Goal: Use online tool/utility: Utilize a website feature to perform a specific function

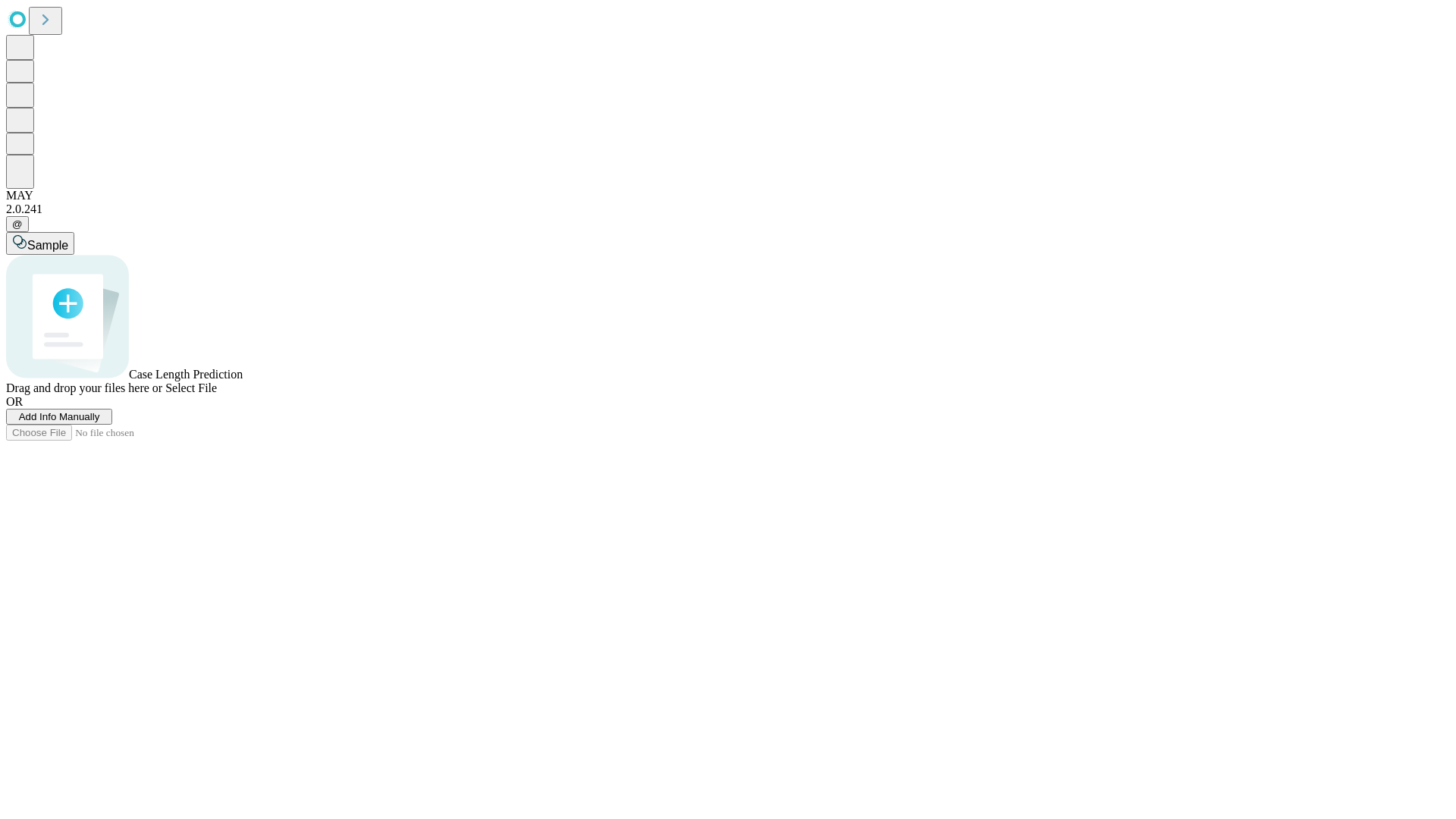
click at [100, 423] on span "Add Info Manually" at bounding box center [59, 417] width 81 height 11
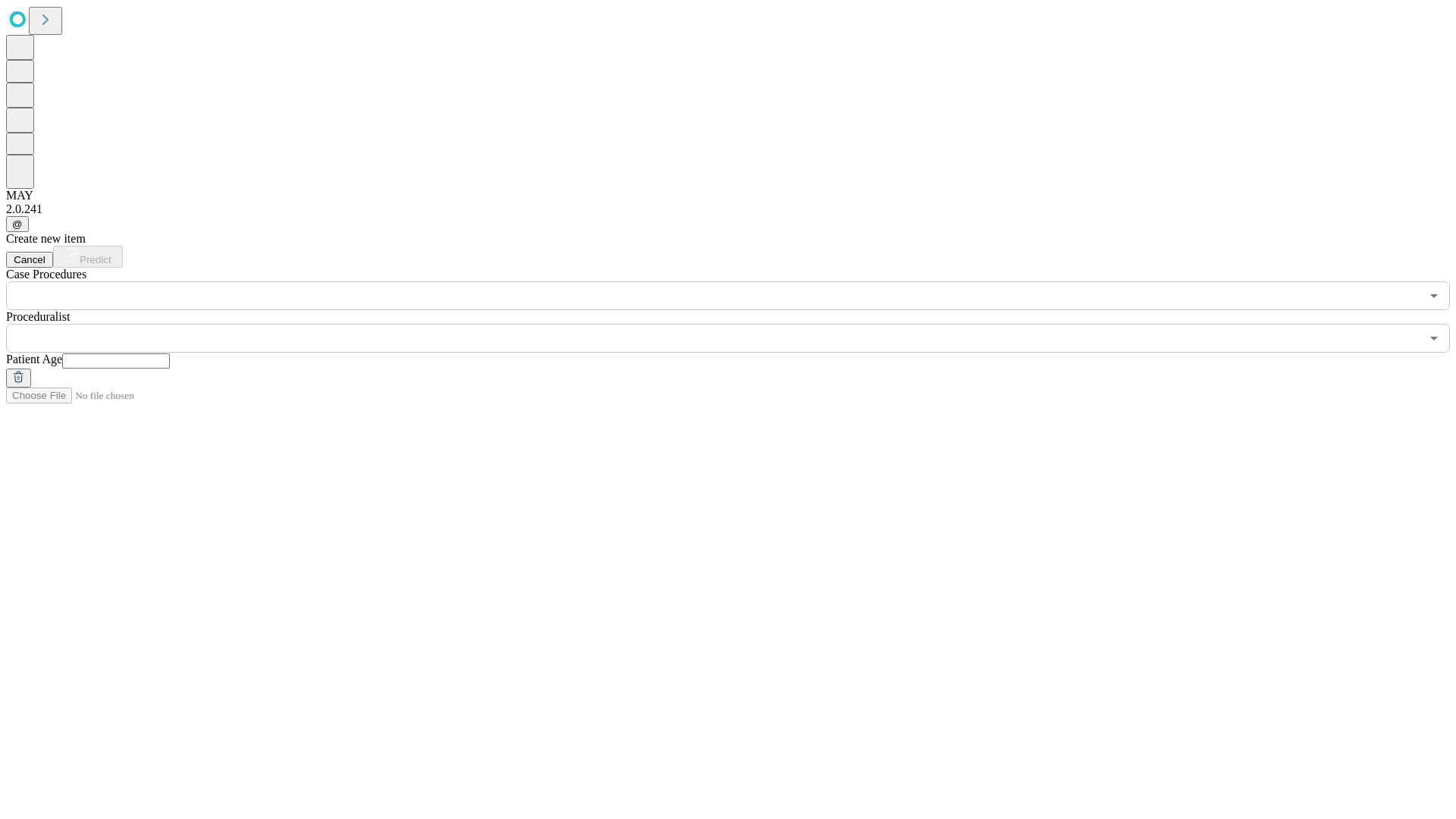
click at [170, 354] on input "text" at bounding box center [116, 361] width 107 height 15
type input "**"
click at [739, 324] on input "text" at bounding box center [713, 338] width 1414 height 29
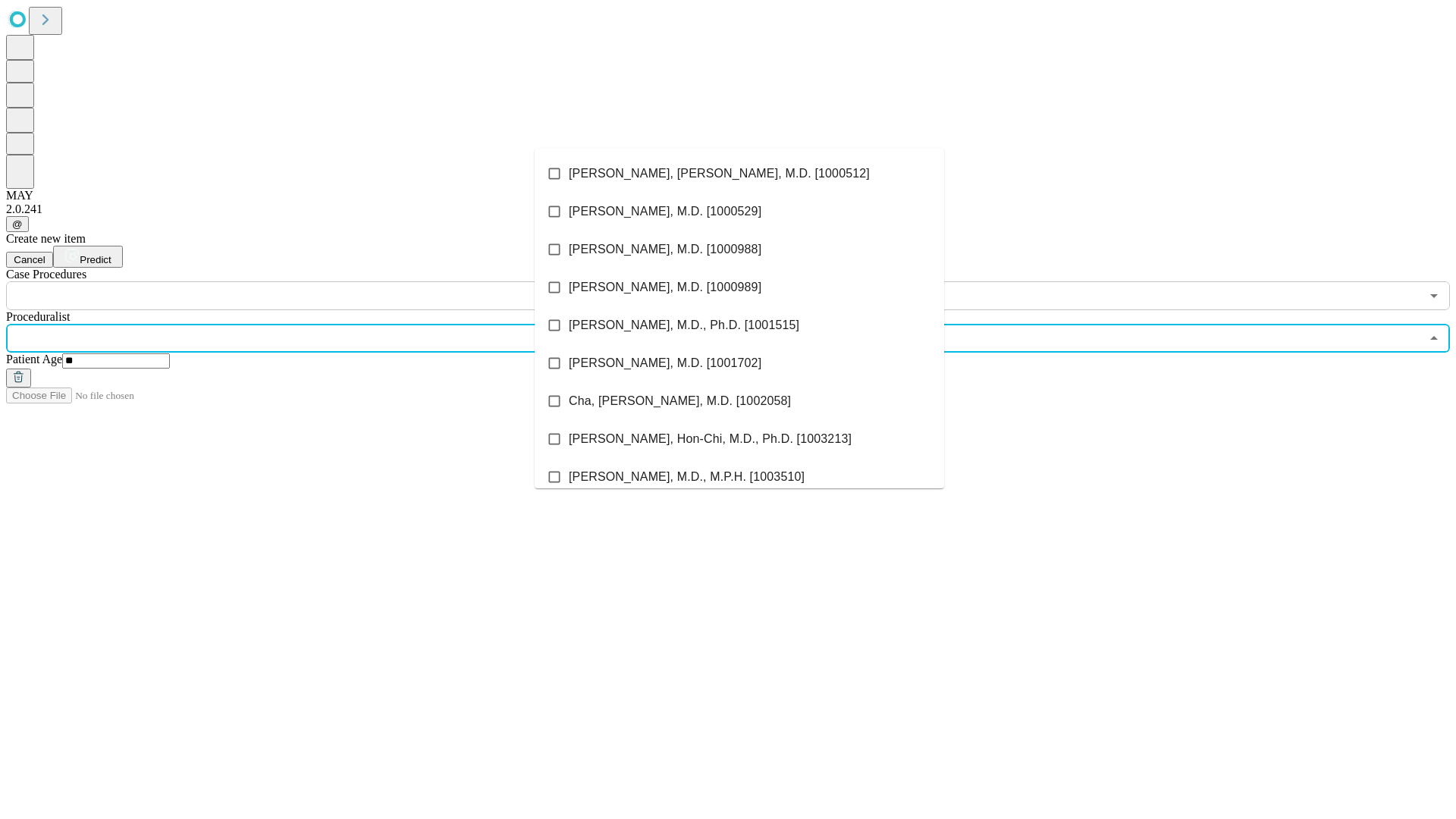
click at [740, 174] on li "[PERSON_NAME], [PERSON_NAME], M.D. [1000512]" at bounding box center [739, 174] width 410 height 38
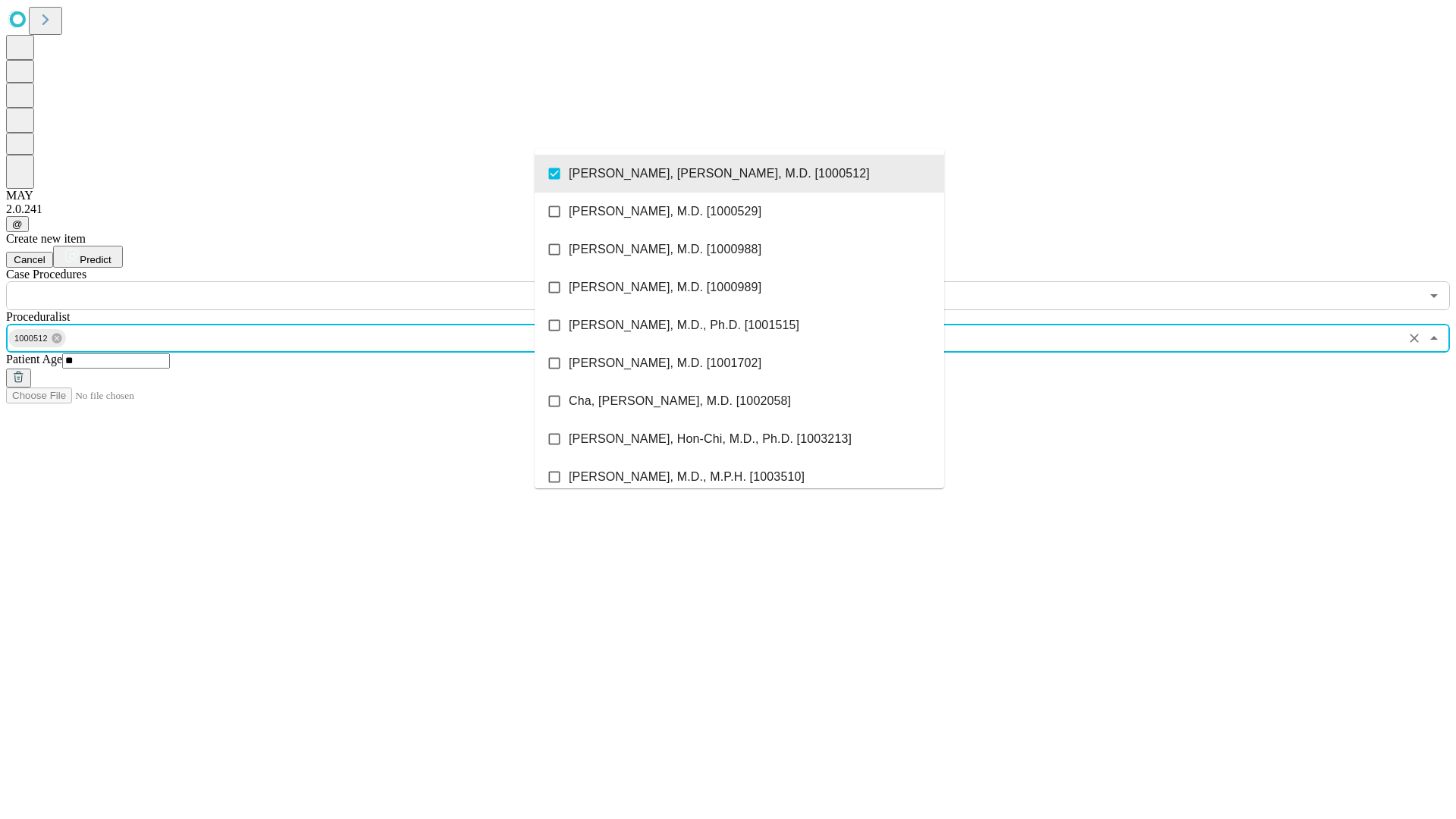
click at [318, 281] on input "text" at bounding box center [713, 295] width 1414 height 29
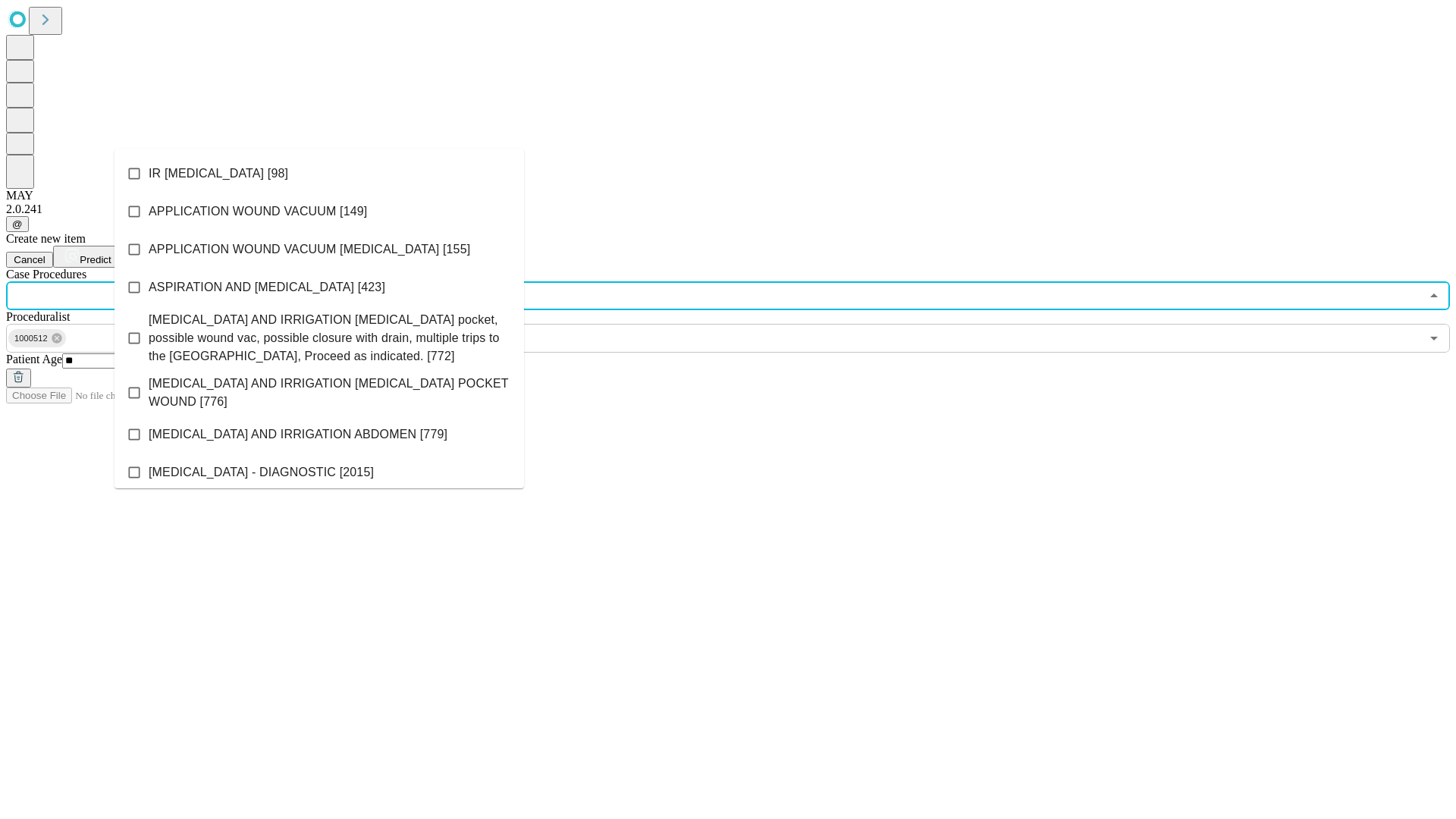
click at [319, 174] on li "IR [MEDICAL_DATA] [98]" at bounding box center [319, 174] width 410 height 38
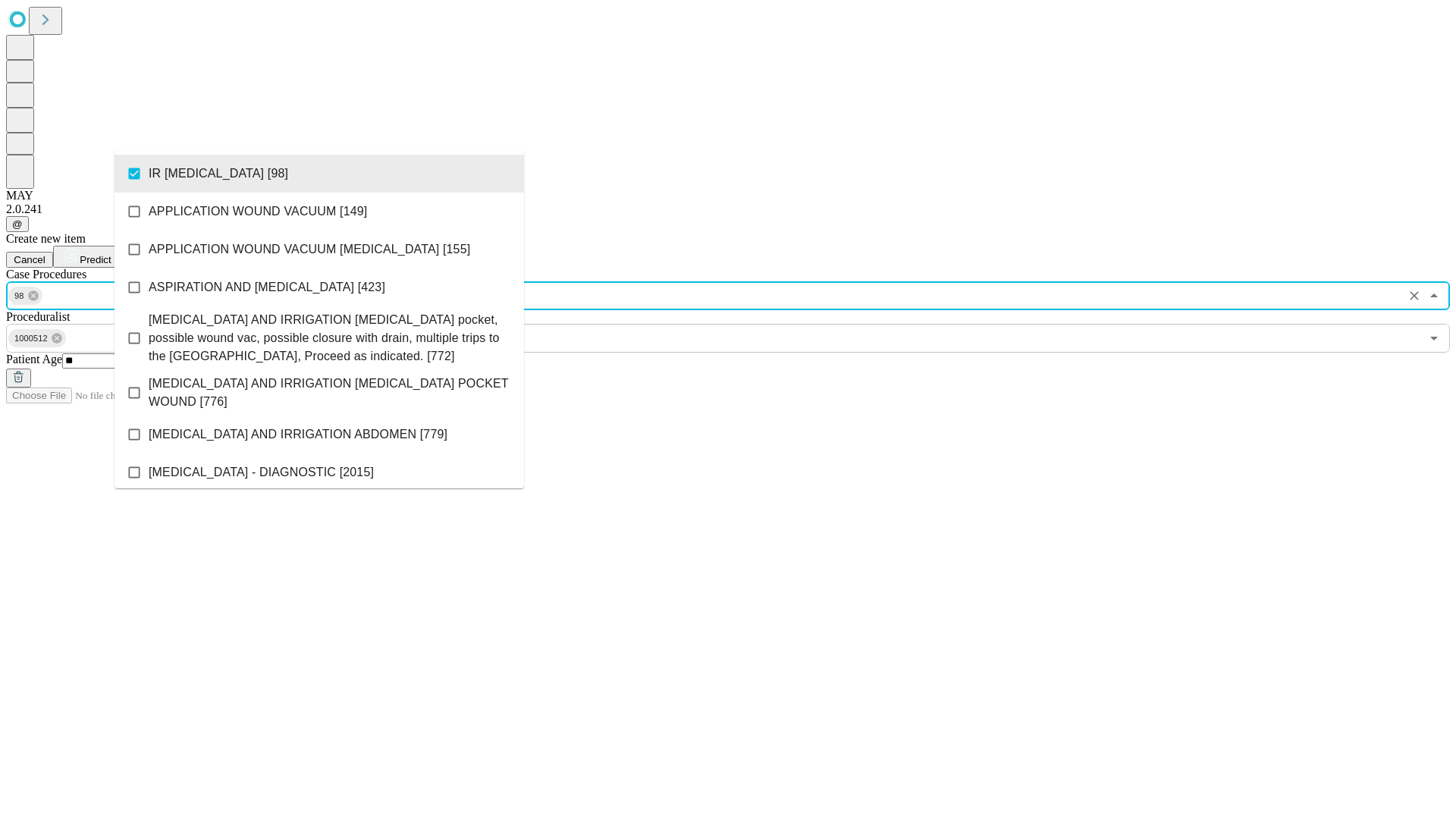
click at [111, 254] on span "Predict" at bounding box center [95, 260] width 31 height 11
